Goal: Task Accomplishment & Management: Manage account settings

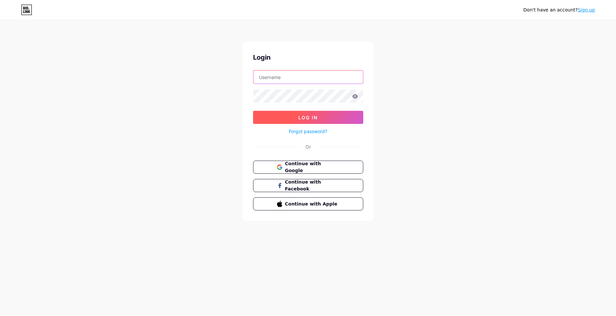
type input "[EMAIL_ADDRESS][DOMAIN_NAME]"
click at [317, 113] on button "Log In" at bounding box center [308, 117] width 110 height 13
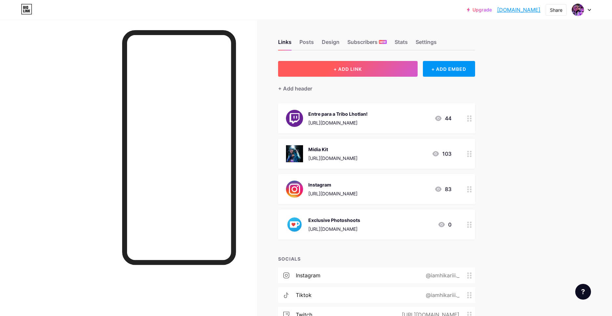
click at [343, 67] on span "+ ADD LINK" at bounding box center [347, 69] width 28 height 6
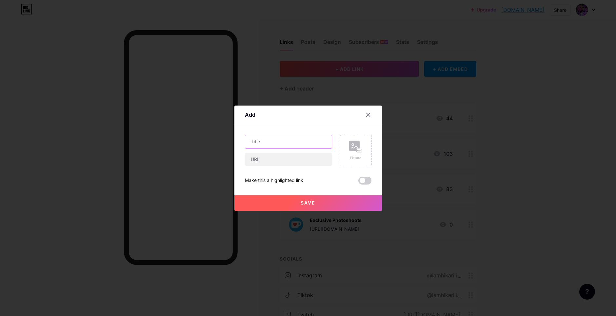
click at [267, 141] on input "text" at bounding box center [288, 141] width 87 height 13
paste input "Headphone Gamer Havit H668BT Bluetooth 5.4 Over-ear 3d Multiponto ANC Hibrido 8…"
click at [279, 138] on input "FHeadphone Gamer Havit H668BT Bluetooth 5.4 Over-ear 3d Multiponto ANC Hibrido …" at bounding box center [288, 141] width 87 height 13
click at [253, 142] on input "FHeadphone Gamer Havit H668BT Bluetooth 5.4 Over-ear 3d Multiponto ANC Hibrido …" at bounding box center [288, 141] width 87 height 13
click at [319, 142] on input "Headphone Gamer Havit H668BT Bluetooth 5.4 Over-ear 3d Multiponto ANC Hibrido 8…" at bounding box center [288, 141] width 87 height 13
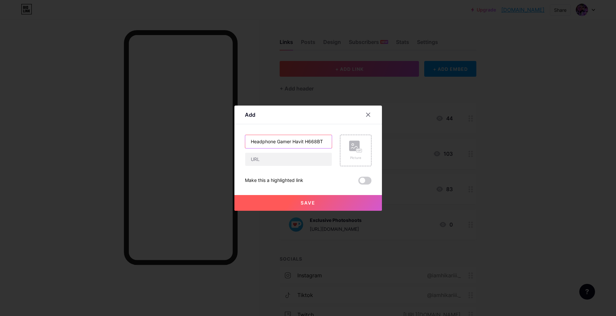
click at [303, 142] on input "Headphone Gamer Havit H668BT" at bounding box center [288, 141] width 87 height 13
drag, startPoint x: 301, startPoint y: 143, endPoint x: 294, endPoint y: 142, distance: 7.6
click at [294, 142] on input "Headphone Gamer Havit H668BT" at bounding box center [288, 141] width 87 height 13
type input "Headphone Gamer HAVIT H668BT"
click at [293, 155] on input "text" at bounding box center [288, 159] width 87 height 13
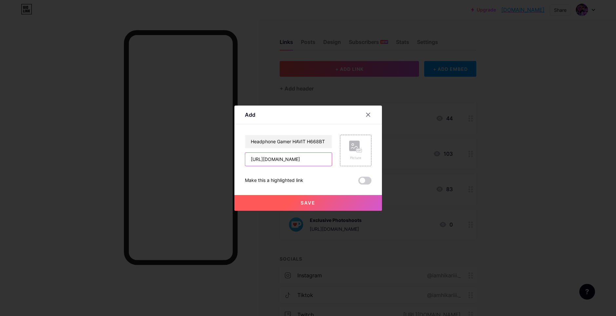
drag, startPoint x: 311, startPoint y: 159, endPoint x: 265, endPoint y: 160, distance: 45.6
click at [265, 160] on input "[URL][DOMAIN_NAME]" at bounding box center [288, 159] width 87 height 13
type input "[URL][DOMAIN_NAME]"
click at [345, 145] on div "Picture" at bounding box center [355, 150] width 31 height 31
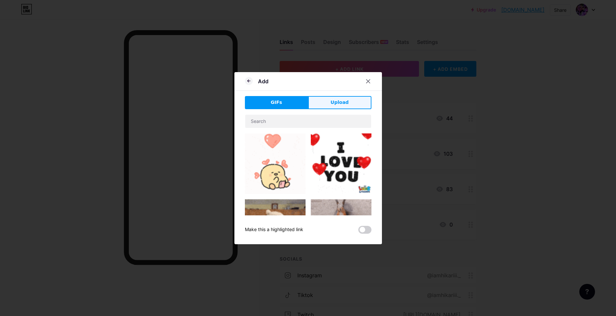
click at [338, 98] on button "Upload" at bounding box center [339, 102] width 63 height 13
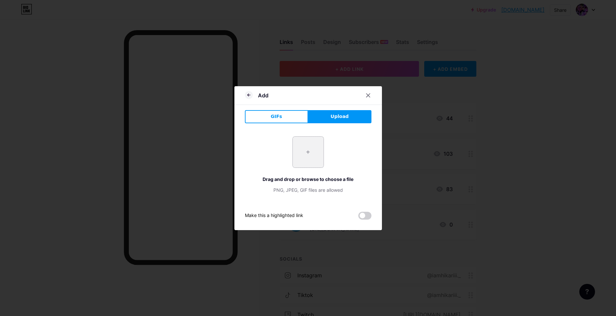
click at [303, 139] on input "file" at bounding box center [308, 152] width 31 height 31
type input "C:\fakepath\imagem_2025-08-11_173955643.png"
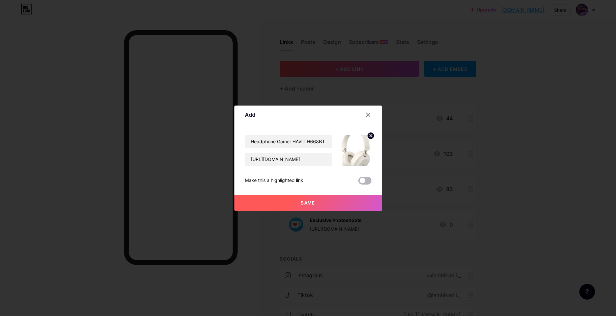
click at [361, 180] on span at bounding box center [365, 181] width 13 height 8
click at [359, 182] on input "checkbox" at bounding box center [359, 182] width 0 height 0
click at [363, 181] on span at bounding box center [365, 181] width 13 height 8
click at [359, 182] on input "checkbox" at bounding box center [359, 182] width 0 height 0
click at [320, 205] on button "Save" at bounding box center [309, 203] width 148 height 16
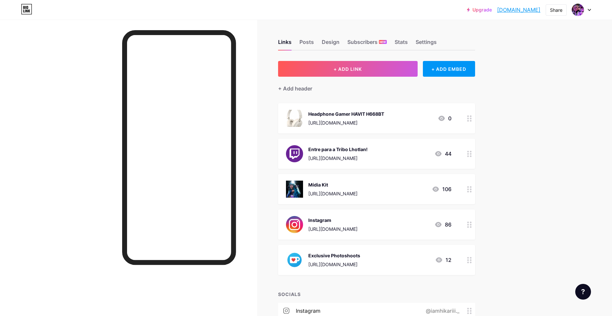
drag, startPoint x: 357, startPoint y: 119, endPoint x: 426, endPoint y: 135, distance: 70.7
click at [392, 144] on span "Headphone Gamer HAVIT H668BT [URL][DOMAIN_NAME] 0 Entre para a Tribo Lhotlan! […" at bounding box center [376, 189] width 197 height 172
drag, startPoint x: 531, startPoint y: 136, endPoint x: 523, endPoint y: 136, distance: 8.6
click at [531, 136] on div "Upgrade [DOMAIN_NAME]... [DOMAIN_NAME] Share Switch accounts Hikari [DOMAIN_NAM…" at bounding box center [306, 254] width 612 height 509
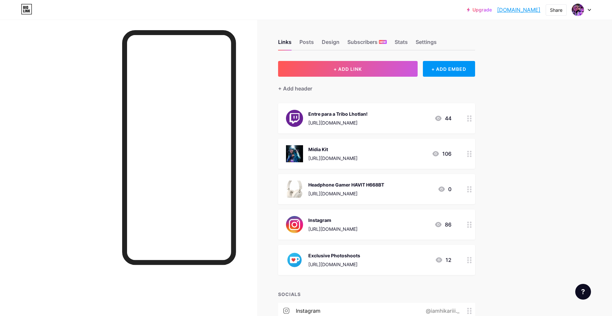
click at [511, 195] on div "Upgrade [DOMAIN_NAME]... [DOMAIN_NAME] Share Switch accounts Hikari [DOMAIN_NAM…" at bounding box center [306, 254] width 612 height 509
click at [531, 219] on div "Upgrade [DOMAIN_NAME]... [DOMAIN_NAME] Share Switch accounts Hikari [DOMAIN_NAM…" at bounding box center [306, 254] width 612 height 509
click at [523, 226] on div "Upgrade [DOMAIN_NAME]... [DOMAIN_NAME] Share Switch accounts Hikari [DOMAIN_NAM…" at bounding box center [306, 254] width 612 height 509
click at [469, 190] on icon at bounding box center [469, 189] width 5 height 6
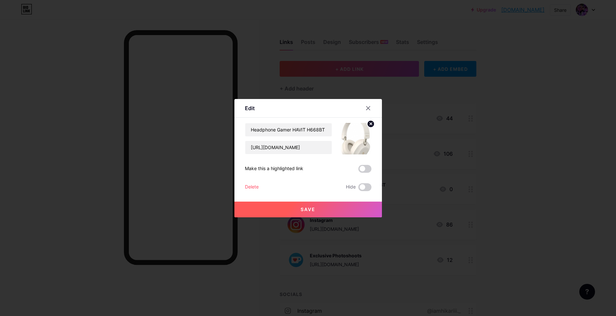
click at [371, 128] on div "Edit Content YouTube Play YouTube video without leaving your page. ADD Vimeo Pl…" at bounding box center [309, 158] width 148 height 118
click at [367, 127] on icon at bounding box center [371, 124] width 8 height 8
click at [360, 139] on div "Picture" at bounding box center [355, 138] width 31 height 31
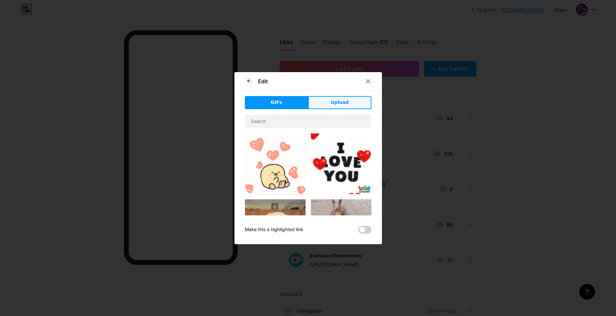
click at [347, 99] on button "Upload" at bounding box center [339, 102] width 63 height 13
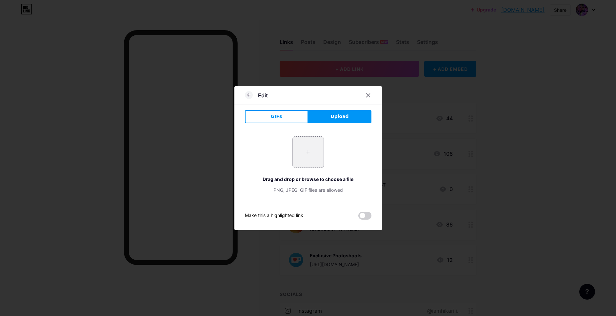
click at [312, 147] on input "file" at bounding box center [308, 152] width 31 height 31
type input "C:\fakepath\imagem_2025-08-11_174042022.png"
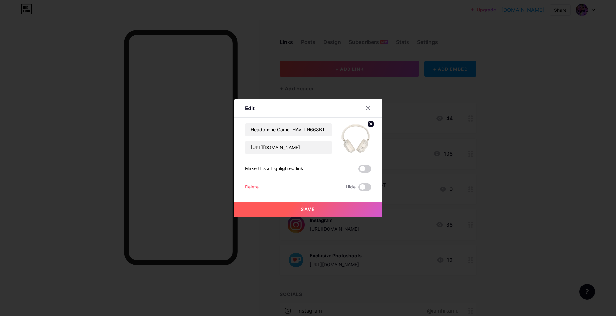
click at [325, 204] on button "Save" at bounding box center [309, 210] width 148 height 16
